Goal: Find specific page/section: Find specific page/section

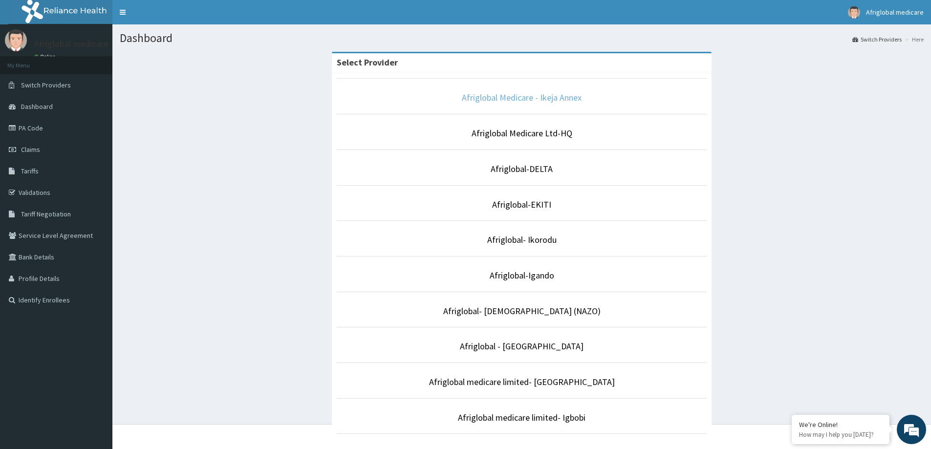
click at [514, 96] on link "Afriglobal Medicare - Ikeja Annex" at bounding box center [522, 97] width 120 height 11
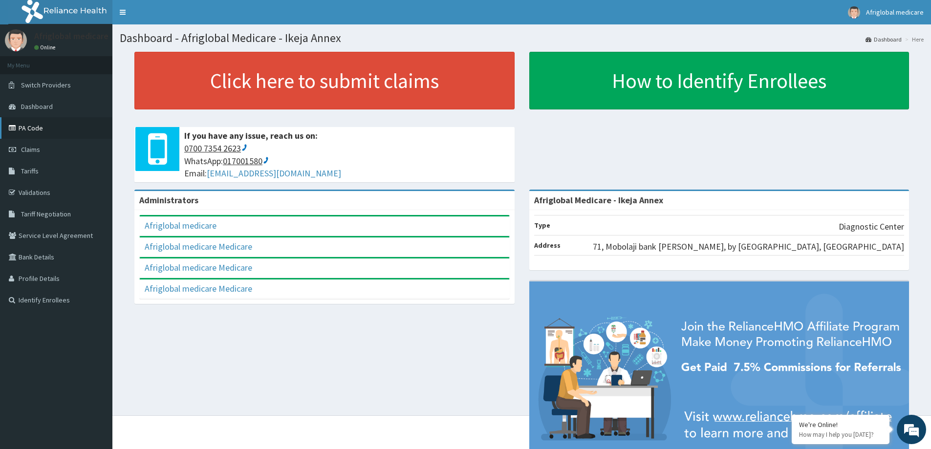
click at [54, 134] on link "PA Code" at bounding box center [56, 127] width 112 height 21
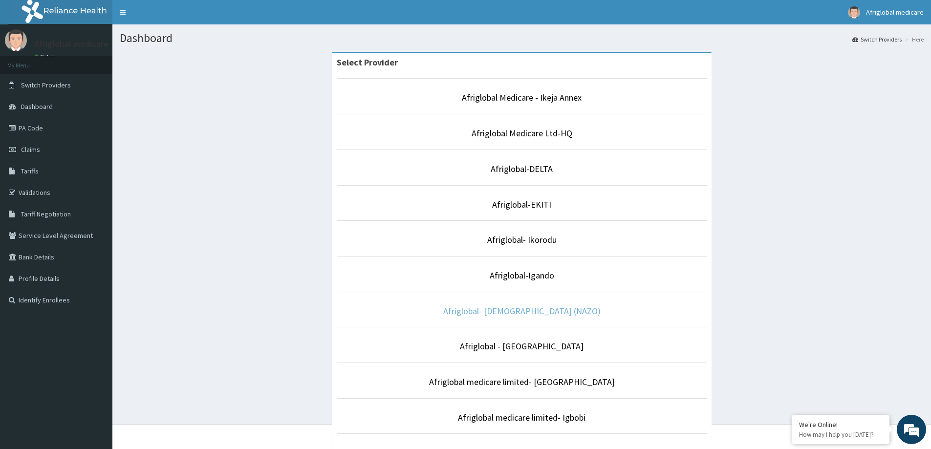
click at [527, 313] on link "Afriglobal- [DEMOGRAPHIC_DATA] (NAZO)" at bounding box center [521, 310] width 157 height 11
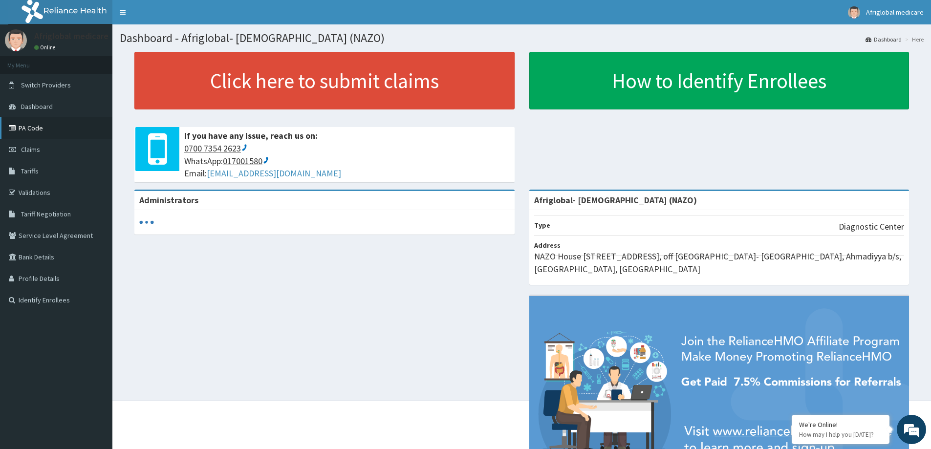
click at [62, 129] on link "PA Code" at bounding box center [56, 127] width 112 height 21
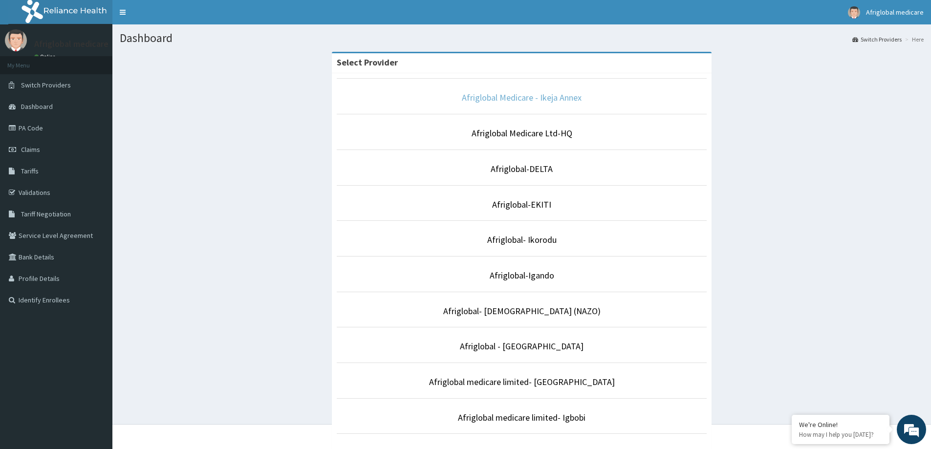
click at [546, 99] on link "Afriglobal Medicare - Ikeja Annex" at bounding box center [522, 97] width 120 height 11
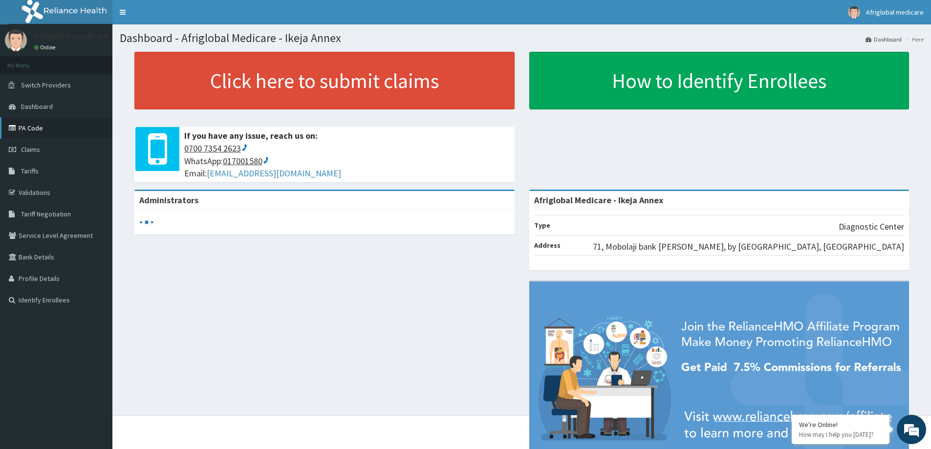
click at [30, 131] on link "PA Code" at bounding box center [56, 127] width 112 height 21
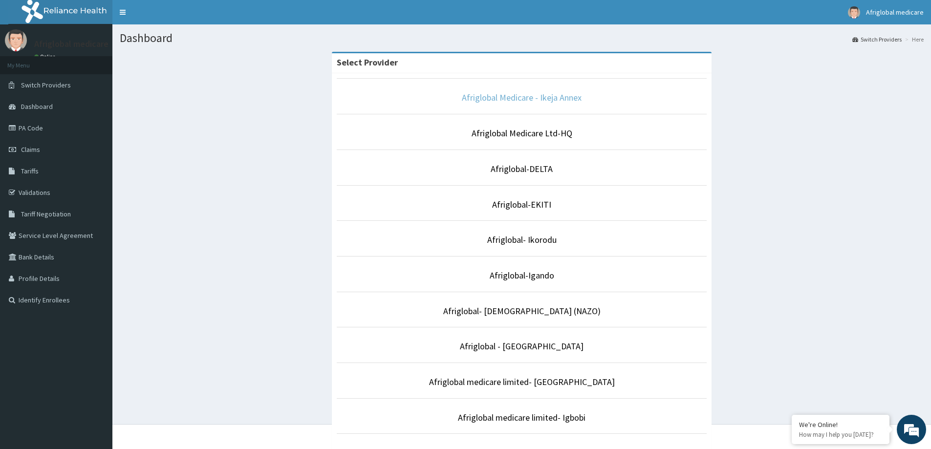
click at [502, 98] on link "Afriglobal Medicare - Ikeja Annex" at bounding box center [522, 97] width 120 height 11
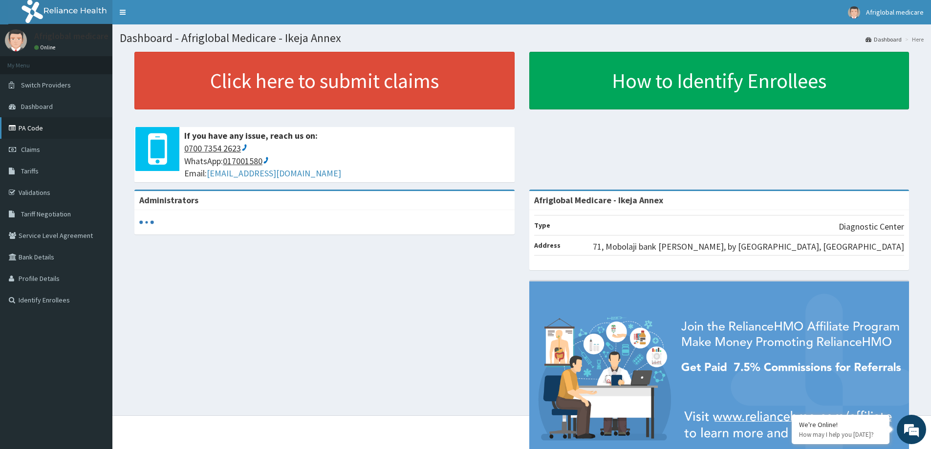
click at [35, 130] on link "PA Code" at bounding box center [56, 127] width 112 height 21
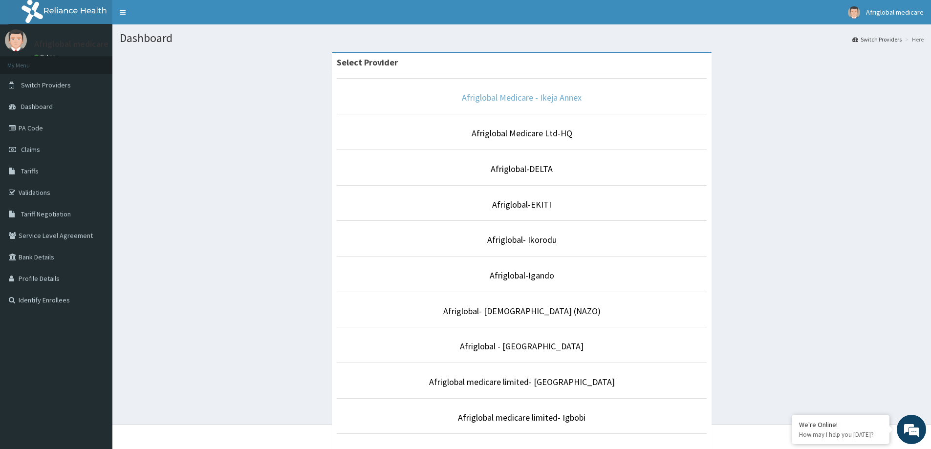
click at [503, 101] on link "Afriglobal Medicare - Ikeja Annex" at bounding box center [522, 97] width 120 height 11
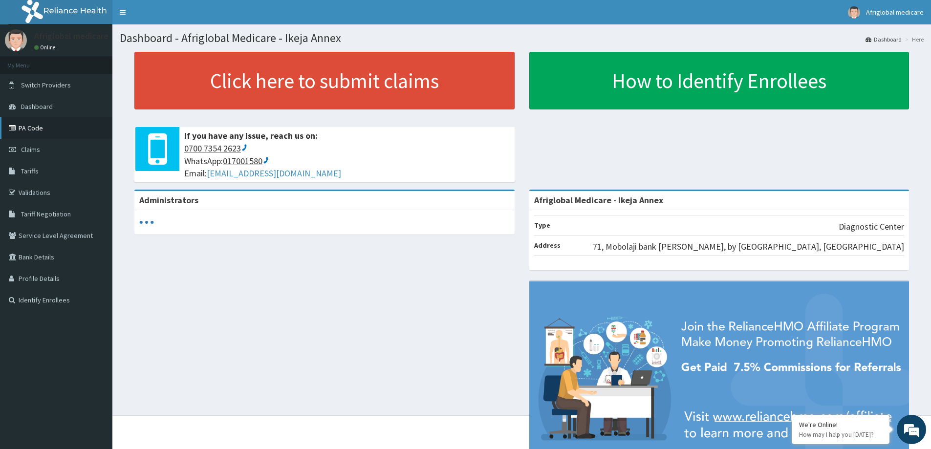
click at [33, 126] on link "PA Code" at bounding box center [56, 127] width 112 height 21
